Goal: Task Accomplishment & Management: Complete application form

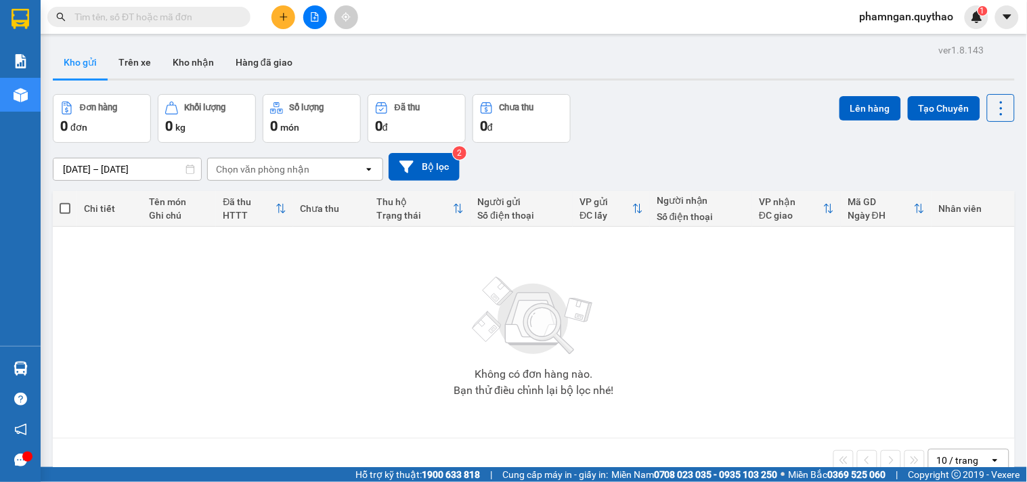
click at [291, 16] on button at bounding box center [284, 17] width 24 height 24
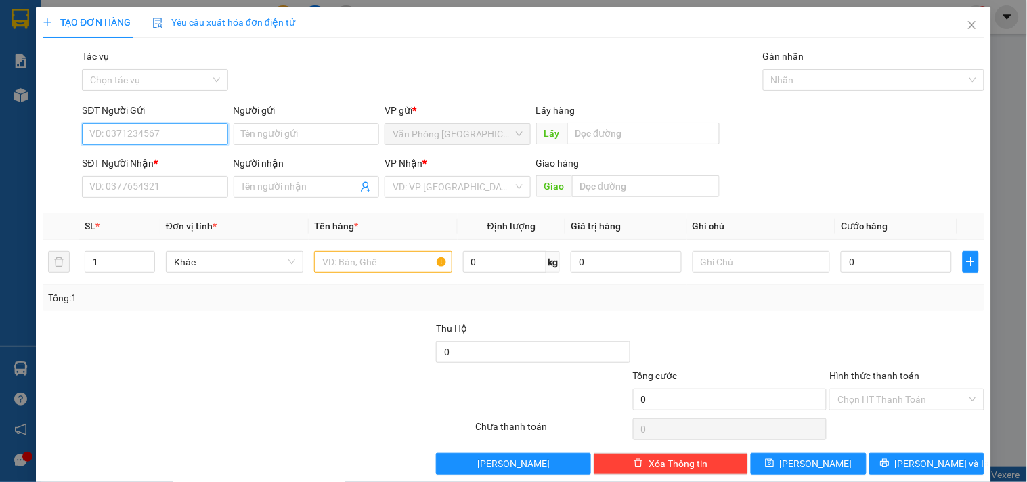
click at [199, 133] on input "SĐT Người Gửi" at bounding box center [155, 134] width 146 height 22
type input "0907579000"
click at [211, 198] on div "SĐT Người Nhận * VD: 0377654321" at bounding box center [155, 179] width 146 height 47
drag, startPoint x: 177, startPoint y: 133, endPoint x: 43, endPoint y: 123, distance: 134.4
click at [43, 123] on div "SĐT Người Gửi 0907579000 0907579000 Người gửi Tên người gửi VP gửi * Văn Phòng …" at bounding box center [513, 126] width 945 height 47
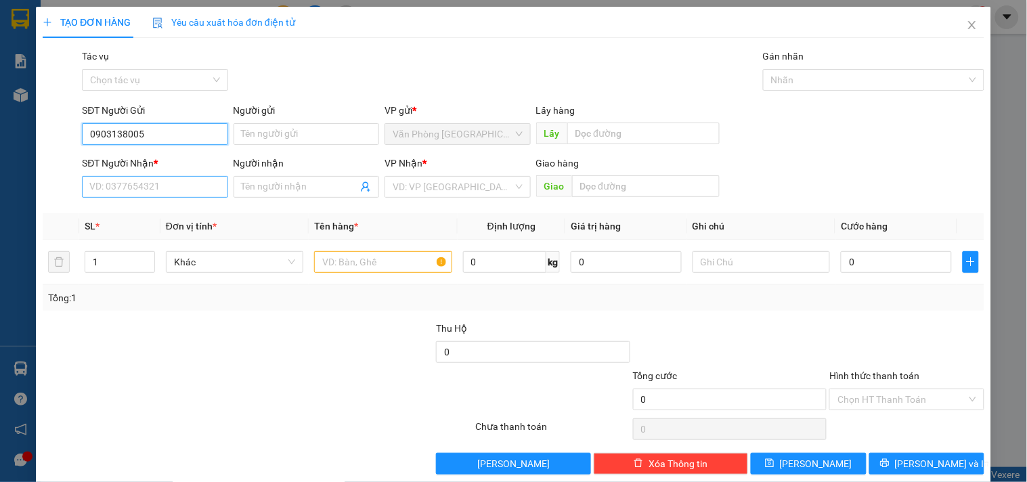
type input "0903138005"
click at [103, 193] on input "SĐT Người Nhận *" at bounding box center [155, 187] width 146 height 22
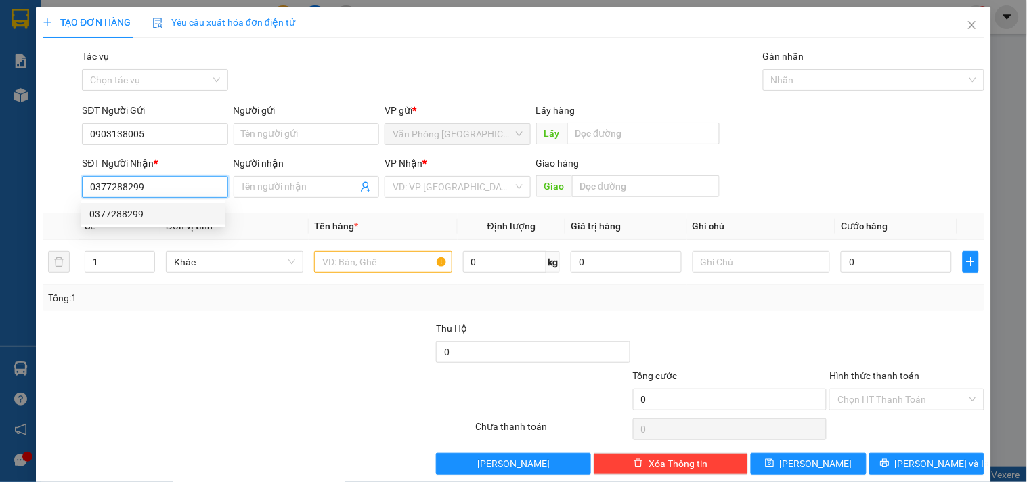
click at [110, 211] on div "0377288299" at bounding box center [153, 214] width 128 height 15
type input "0377288299"
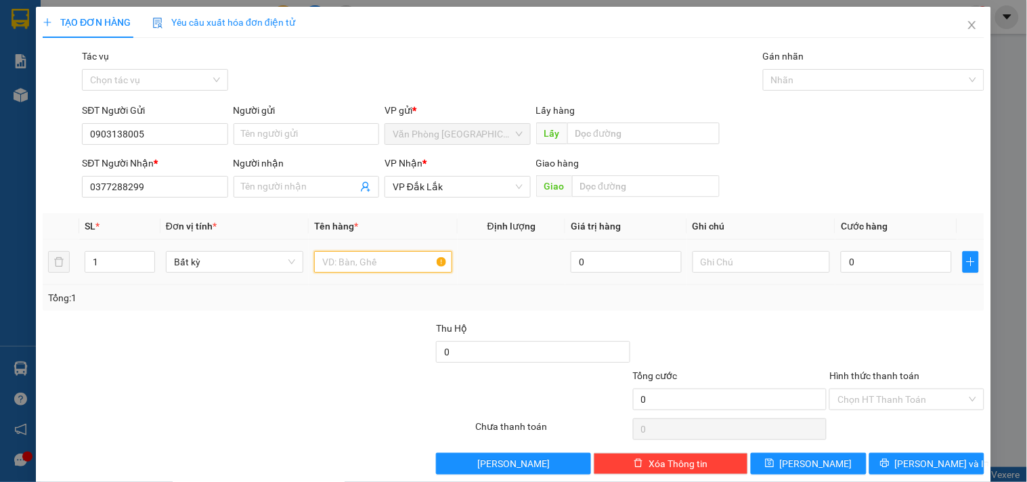
click at [424, 270] on input "text" at bounding box center [382, 262] width 137 height 22
type input "1 THÙNG XỐP"
click at [899, 268] on input "0" at bounding box center [896, 262] width 111 height 22
type input "5"
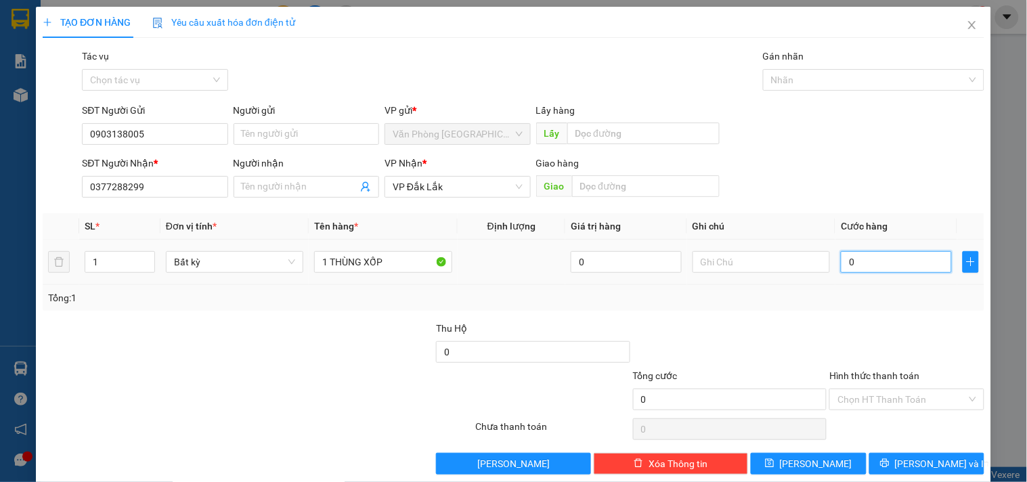
type input "5"
type input "50"
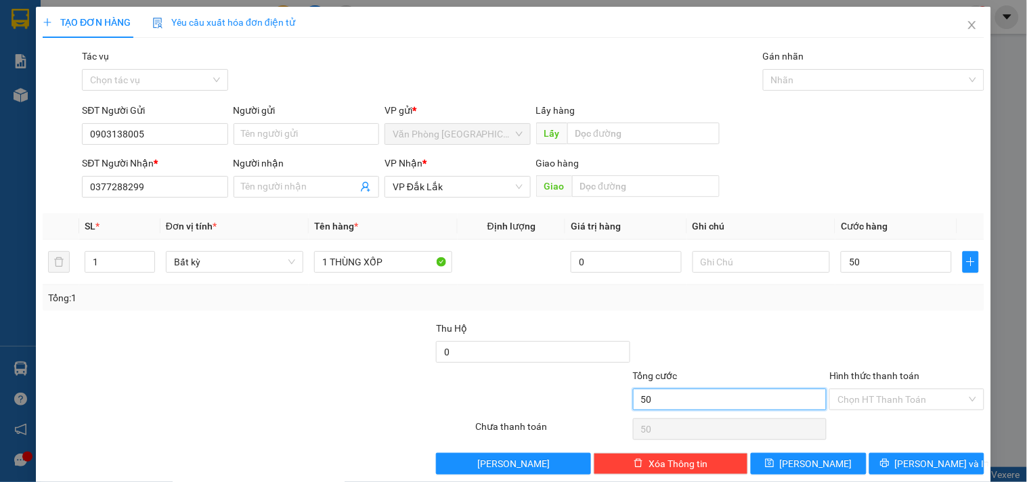
type input "50.000"
click at [756, 400] on input "50.000" at bounding box center [730, 400] width 194 height 22
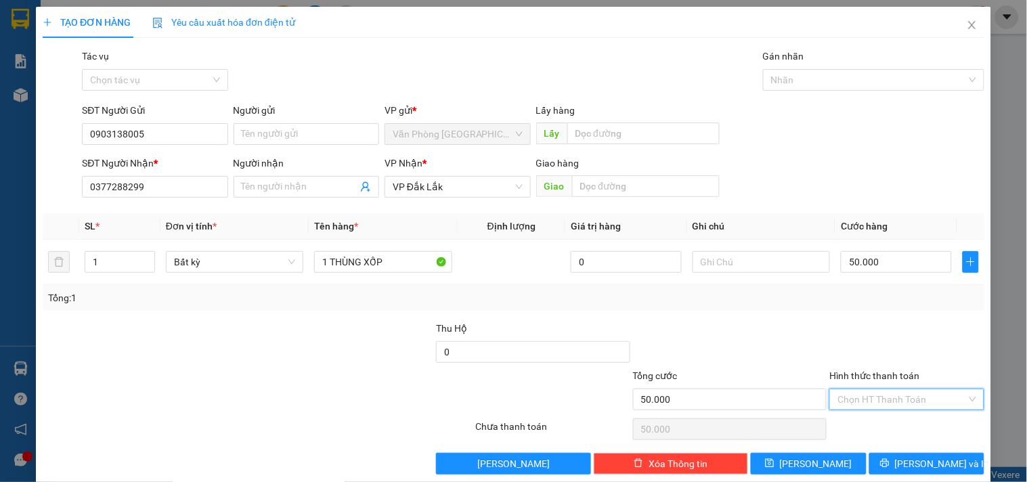
drag, startPoint x: 837, startPoint y: 398, endPoint x: 870, endPoint y: 377, distance: 39.6
click at [838, 398] on input "Hình thức thanh toán" at bounding box center [902, 399] width 129 height 20
click at [904, 335] on div "Tại văn phòng" at bounding box center [898, 329] width 137 height 15
type input "0"
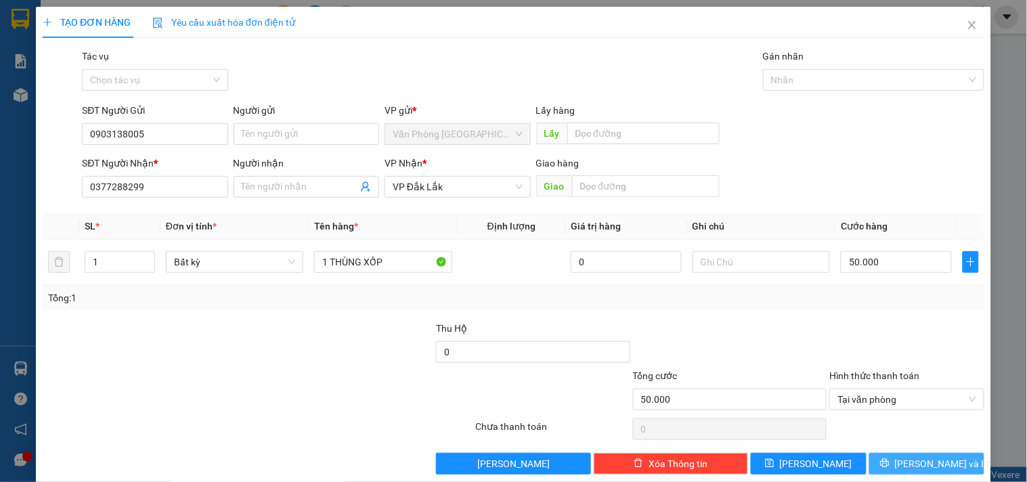
click at [890, 459] on icon "printer" at bounding box center [884, 463] width 9 height 9
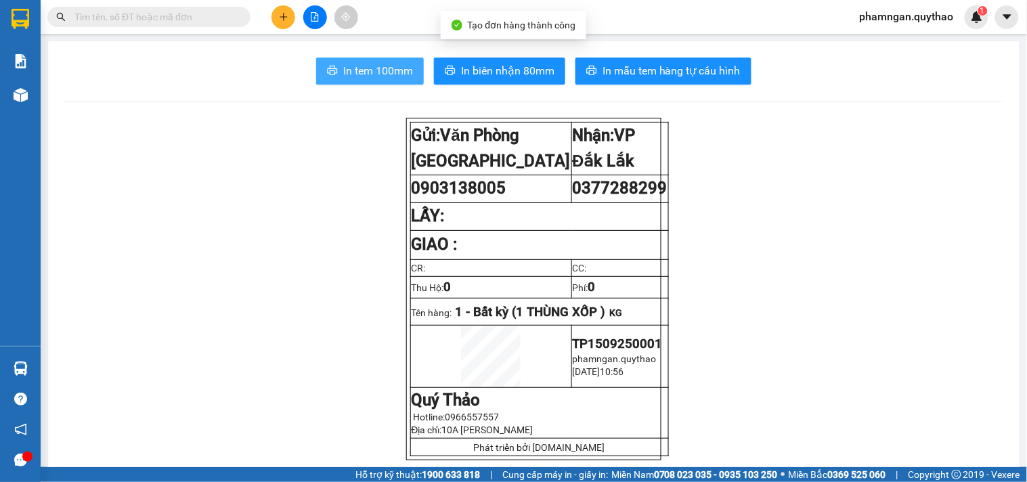
drag, startPoint x: 357, startPoint y: 76, endPoint x: 358, endPoint y: 98, distance: 22.4
click at [359, 77] on span "In tem 100mm" at bounding box center [378, 70] width 70 height 17
click at [393, 68] on span "In tem 100mm" at bounding box center [378, 70] width 70 height 17
click at [276, 18] on button at bounding box center [284, 17] width 24 height 24
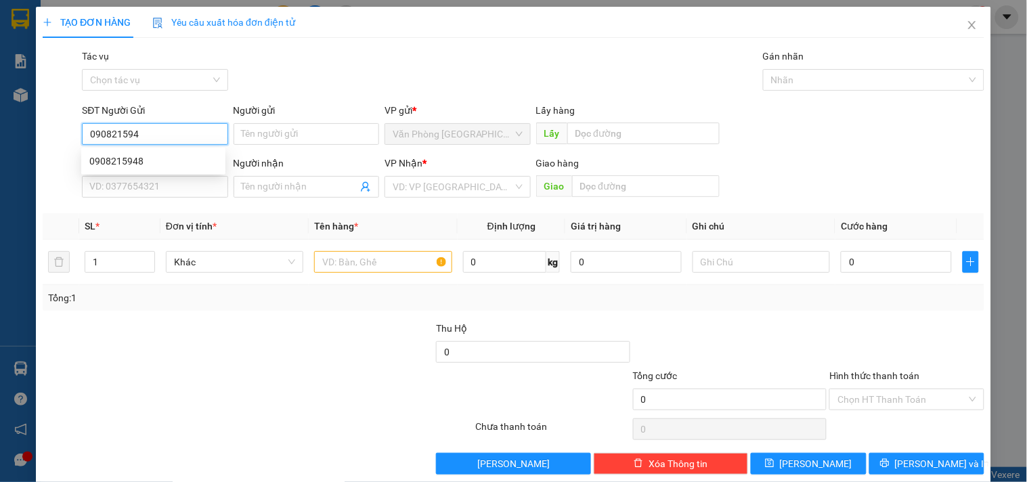
type input "0908215948"
click at [173, 164] on div "0908215948" at bounding box center [153, 161] width 128 height 15
type input "0942176346"
type input "DAKMIN"
type input "0908215948"
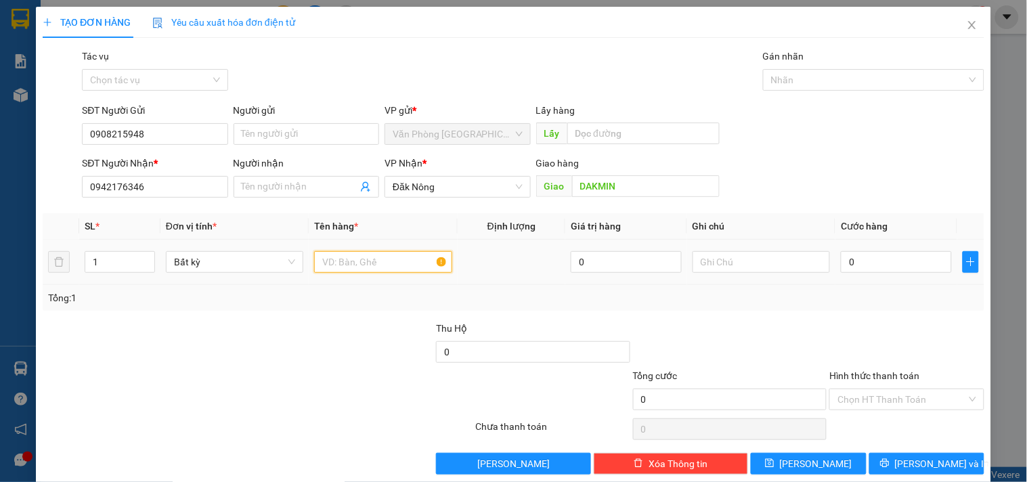
click at [341, 265] on input "text" at bounding box center [382, 262] width 137 height 22
type input "1 THÙNG XỐP"
click at [869, 264] on input "0" at bounding box center [896, 262] width 111 height 22
type input "5"
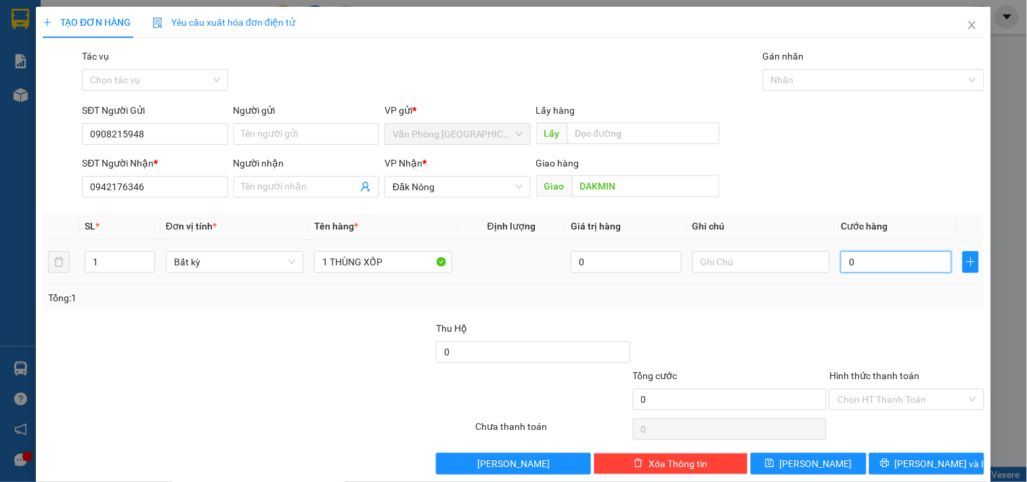
type input "5"
type input "50"
type input "50.000"
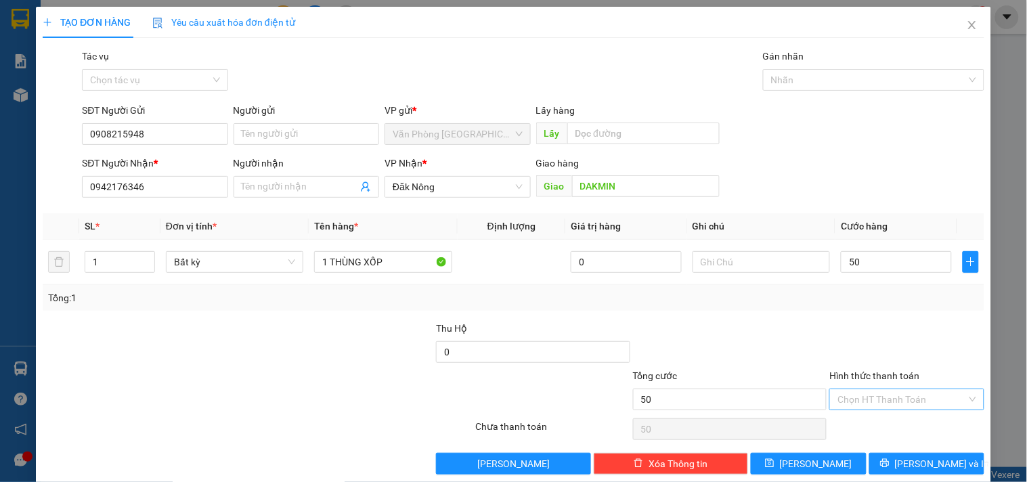
type input "50.000"
click at [876, 408] on input "Hình thức thanh toán" at bounding box center [902, 399] width 129 height 20
click at [865, 328] on div "Tại văn phòng" at bounding box center [898, 329] width 137 height 15
type input "0"
click at [924, 461] on span "[PERSON_NAME] và In" at bounding box center [942, 463] width 95 height 15
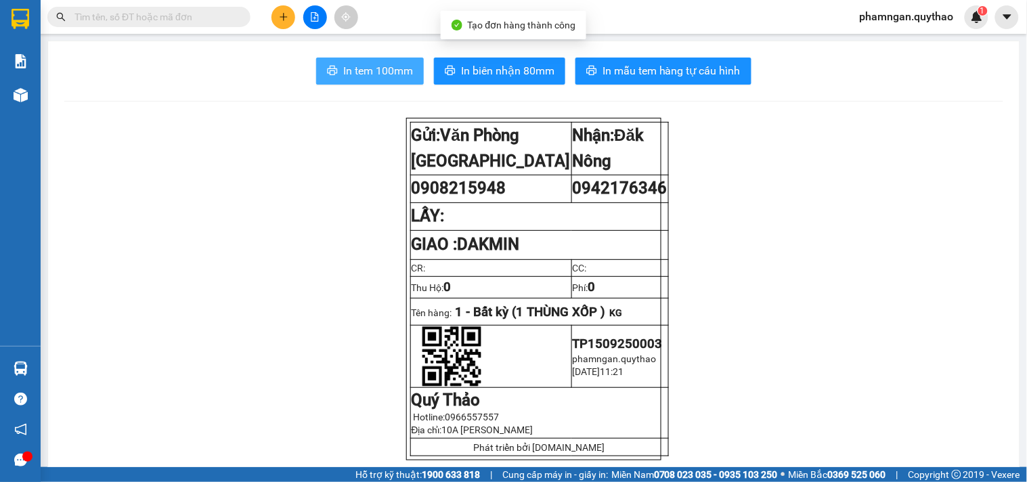
click at [381, 84] on button "In tem 100mm" at bounding box center [370, 71] width 108 height 27
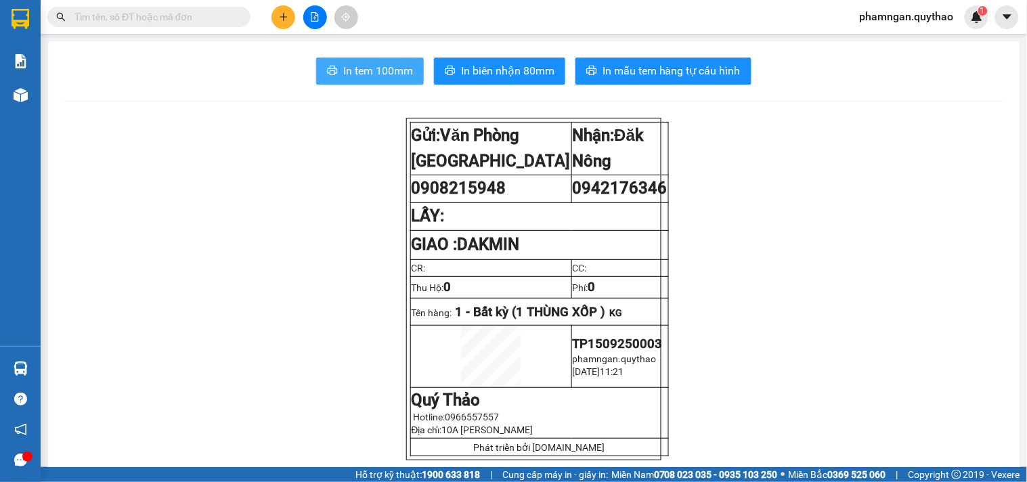
drag, startPoint x: 363, startPoint y: 58, endPoint x: 358, endPoint y: 65, distance: 9.2
click at [361, 62] on button "In tem 100mm" at bounding box center [370, 71] width 108 height 27
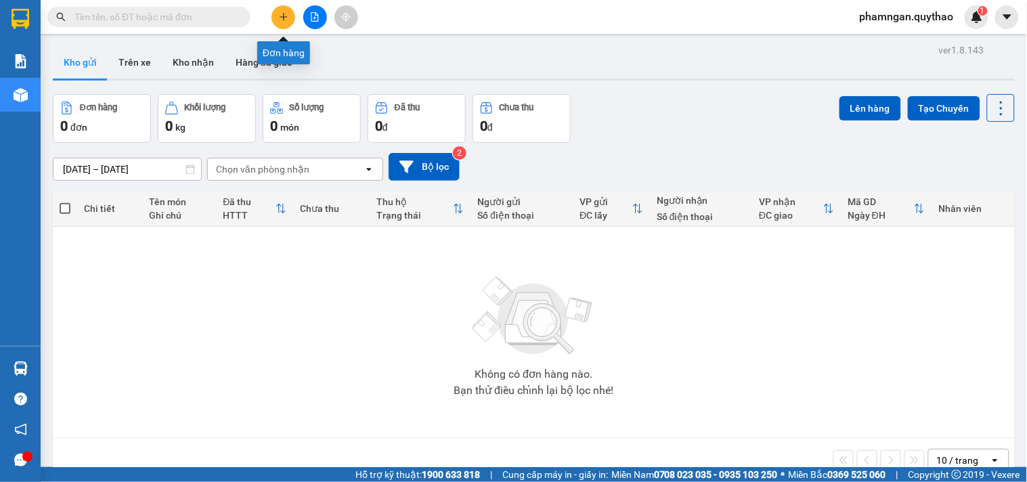
click at [285, 20] on icon "plus" at bounding box center [283, 16] width 9 height 9
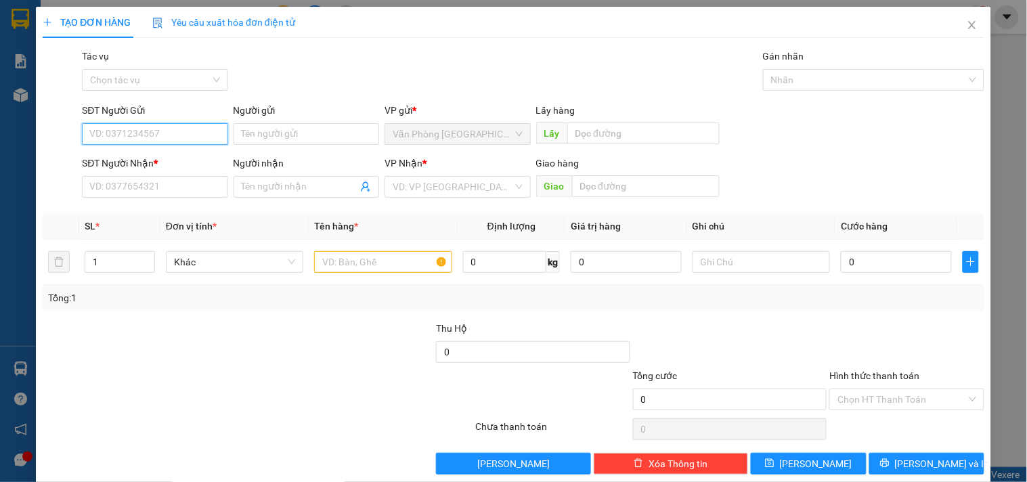
click at [178, 127] on input "SĐT Người Gửi" at bounding box center [155, 134] width 146 height 22
type input "0357147085"
drag, startPoint x: 178, startPoint y: 127, endPoint x: 151, endPoint y: 191, distance: 69.2
click at [148, 199] on div "SĐT Người Nhận * VD: 0377654321" at bounding box center [155, 179] width 146 height 47
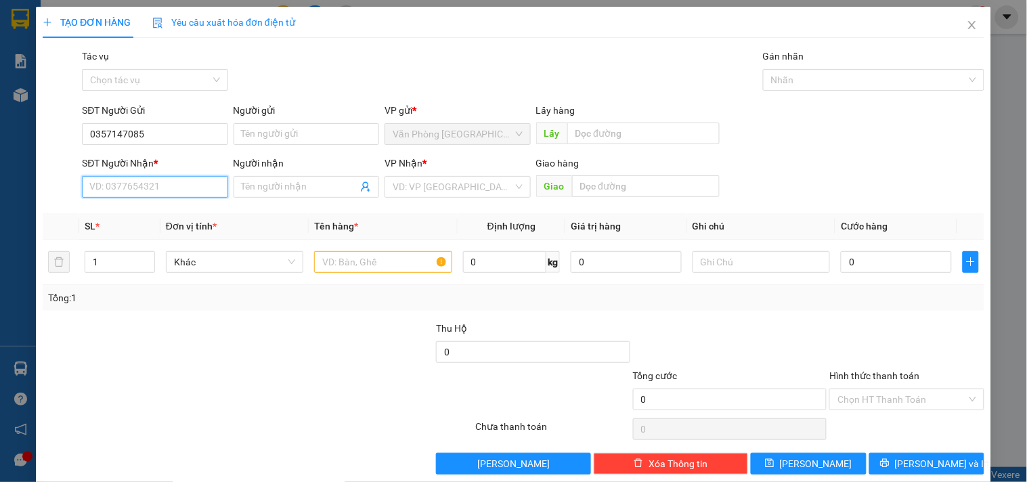
click at [152, 190] on input "SĐT Người Nhận *" at bounding box center [155, 187] width 146 height 22
type input "0975579842"
click at [442, 188] on input "search" at bounding box center [453, 187] width 120 height 20
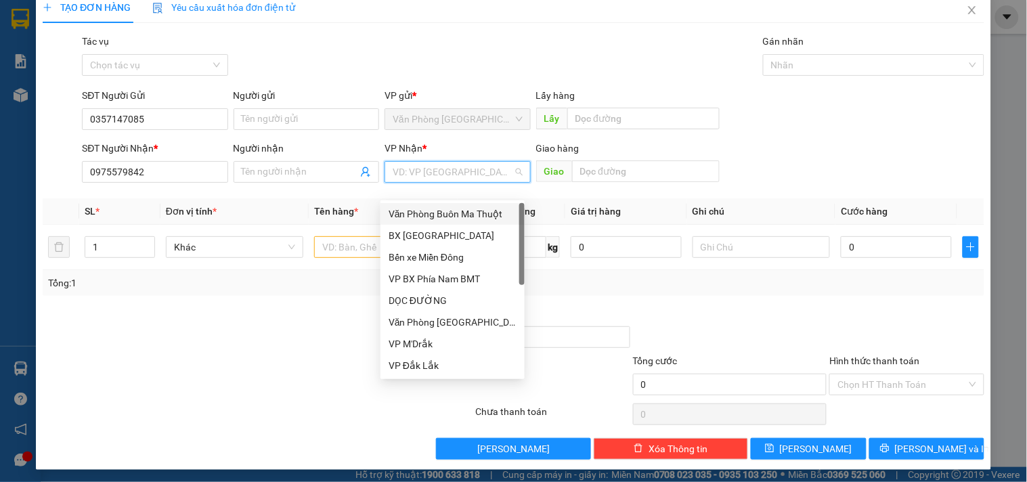
scroll to position [18, 0]
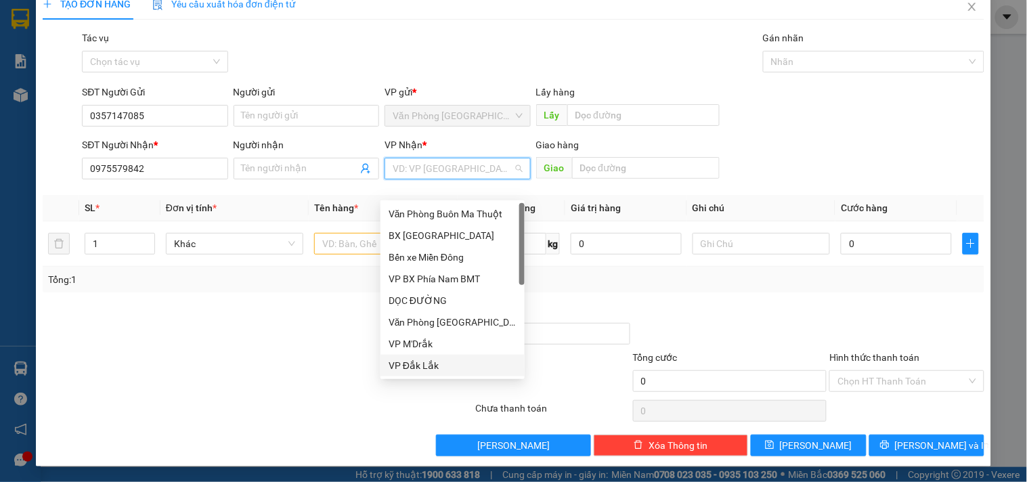
click at [420, 364] on div "VP Đắk Lắk" at bounding box center [453, 365] width 128 height 15
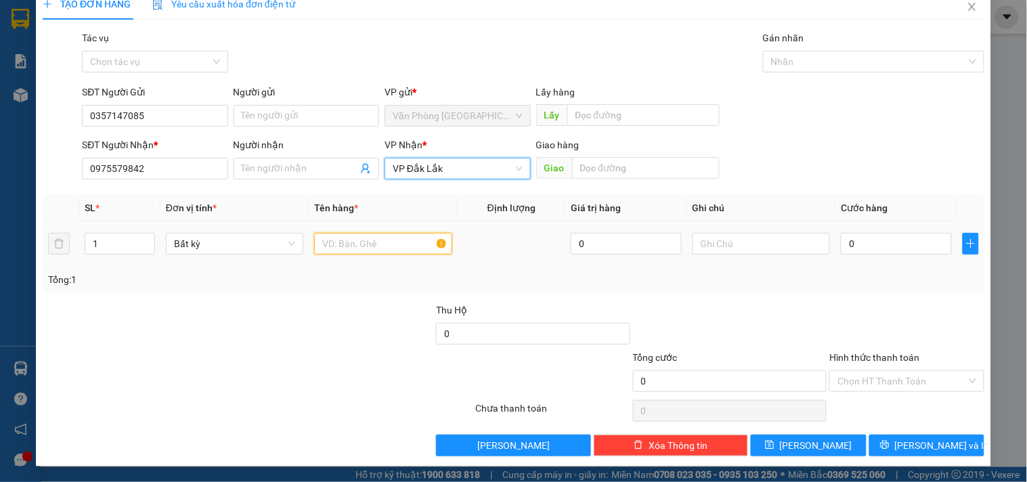
click at [358, 247] on input "text" at bounding box center [382, 244] width 137 height 22
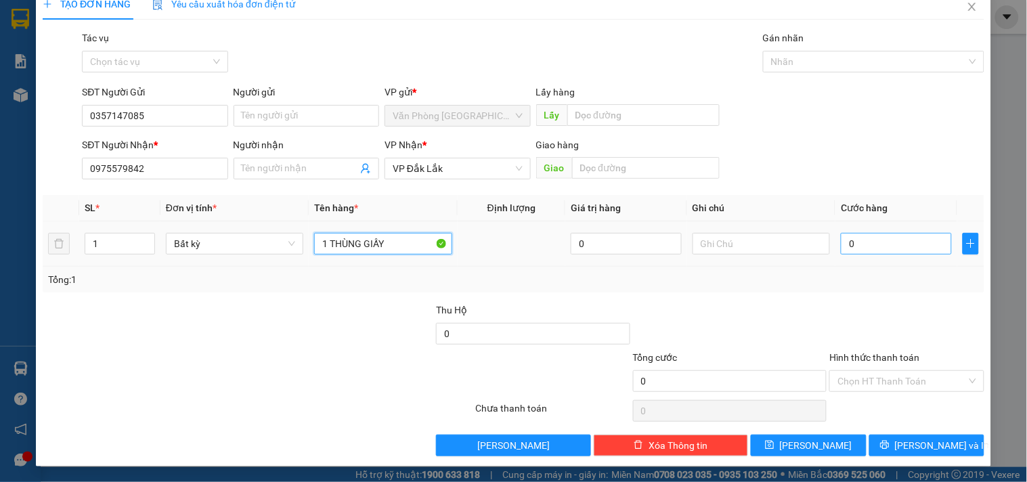
type input "1 THÙNG GIẤY"
click at [851, 245] on input "0" at bounding box center [896, 244] width 111 height 22
type input "5"
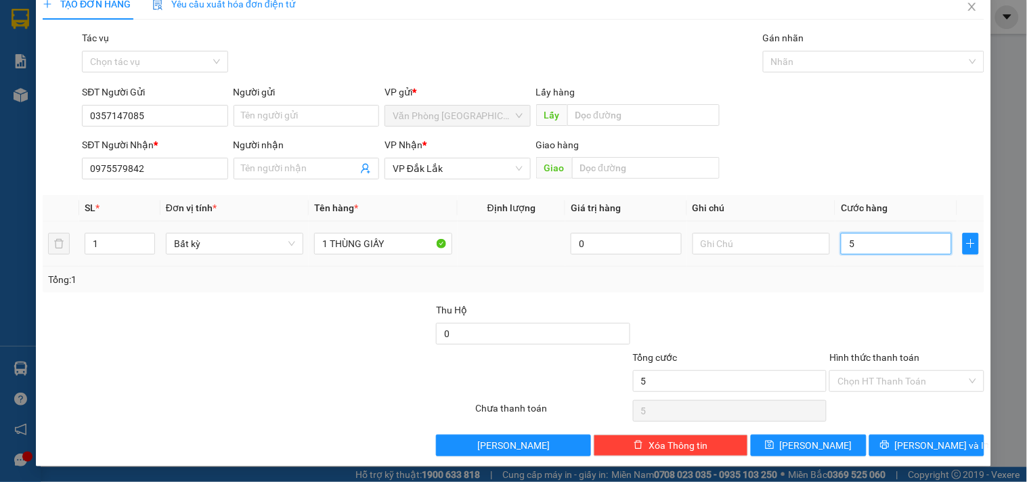
type input "50"
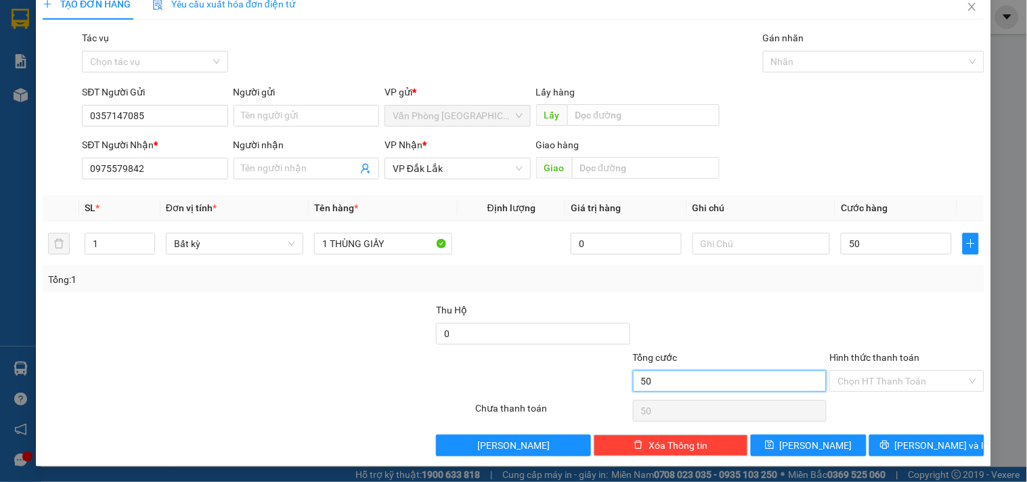
type input "50.000"
click at [780, 380] on input "50.000" at bounding box center [730, 381] width 194 height 22
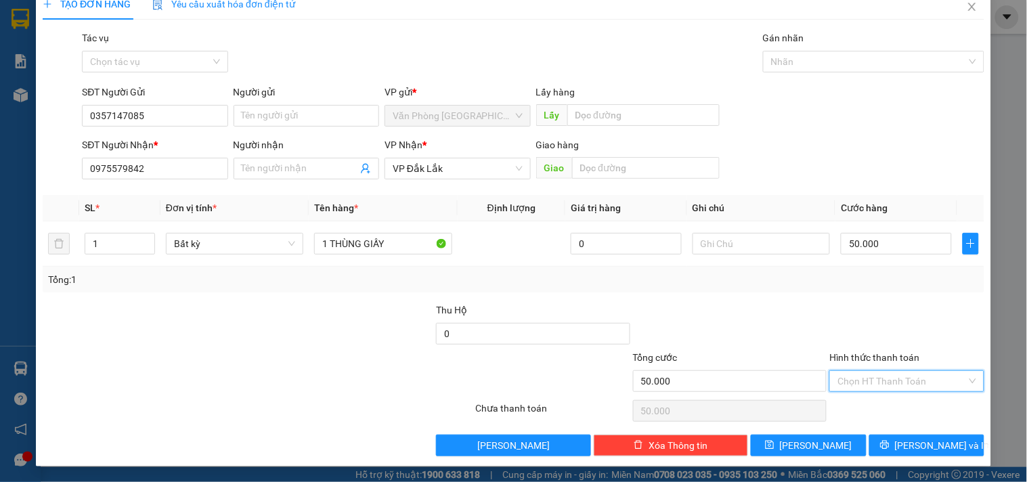
drag, startPoint x: 855, startPoint y: 379, endPoint x: 857, endPoint y: 353, distance: 26.6
click at [855, 378] on input "Hình thức thanh toán" at bounding box center [902, 381] width 129 height 20
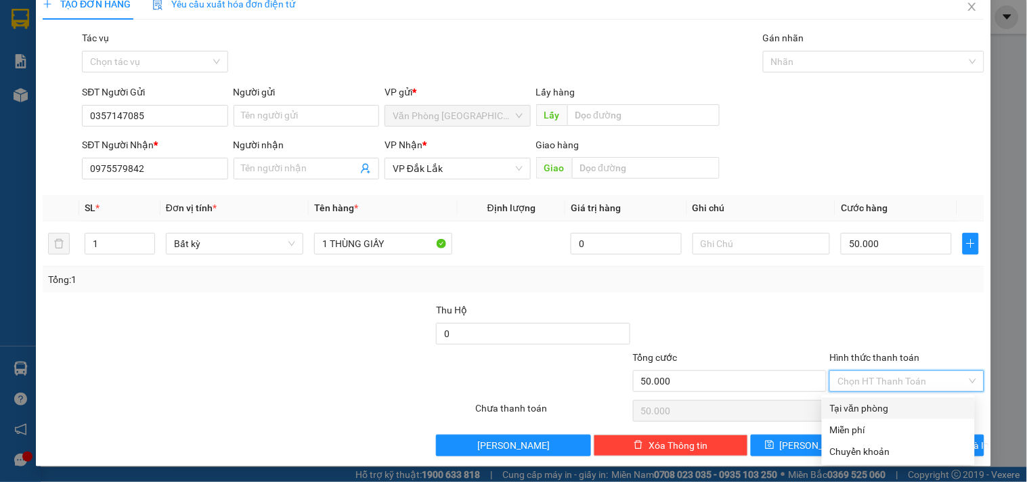
click at [870, 405] on div "Tại văn phòng" at bounding box center [898, 408] width 137 height 15
type input "0"
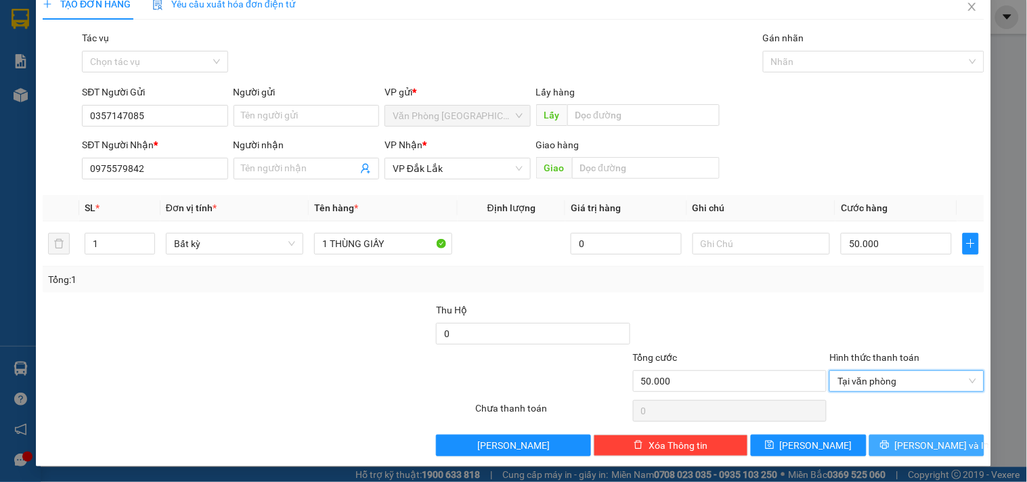
click at [925, 439] on span "[PERSON_NAME] và In" at bounding box center [942, 445] width 95 height 15
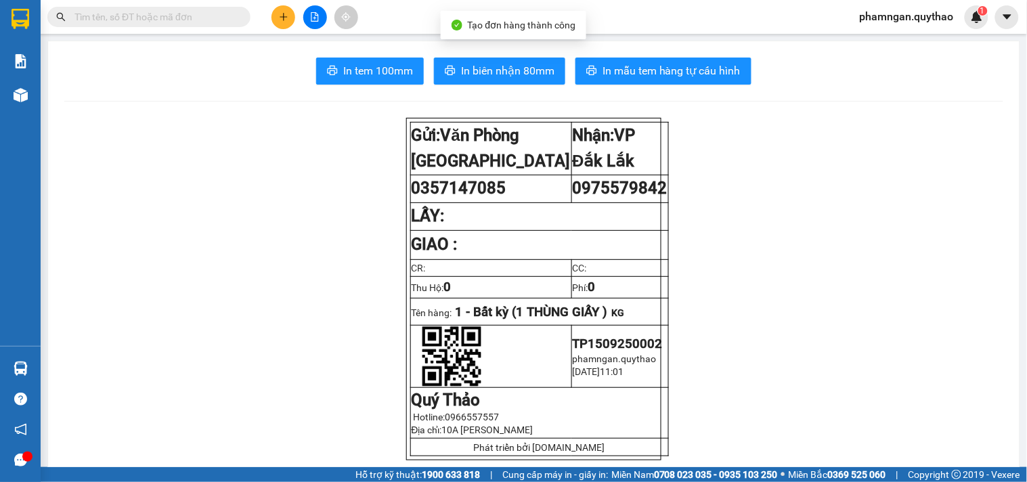
drag, startPoint x: 369, startPoint y: 56, endPoint x: 341, endPoint y: 106, distance: 57.9
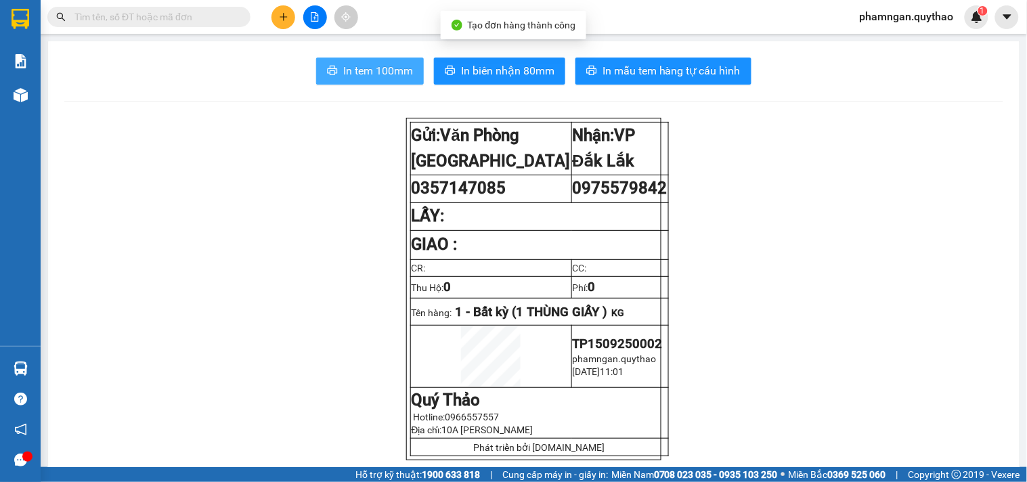
click at [405, 75] on span "In tem 100mm" at bounding box center [378, 70] width 70 height 17
click at [377, 58] on button "In tem 100mm" at bounding box center [370, 71] width 108 height 27
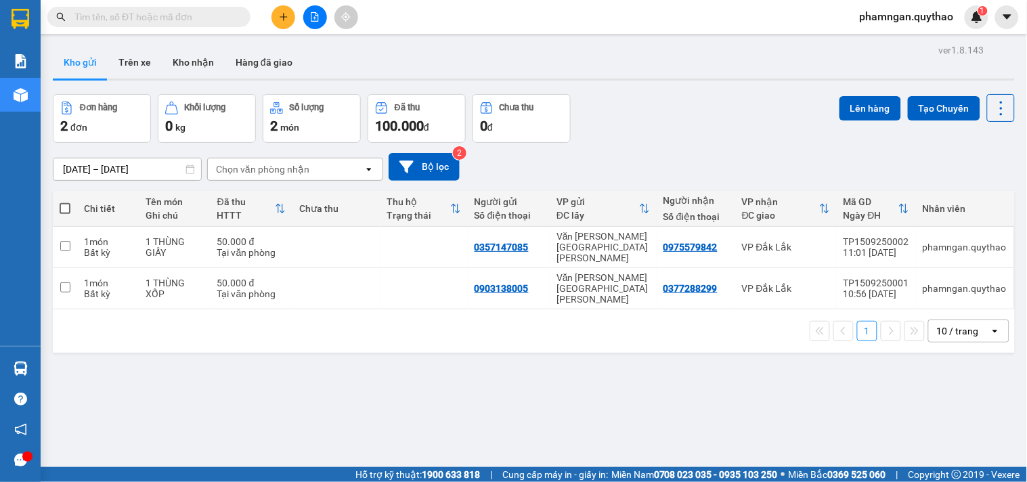
click at [661, 70] on div "Kho gửi Trên xe Kho nhận Hàng đã giao" at bounding box center [534, 64] width 962 height 36
